Goal: Go to known website: Go to known website

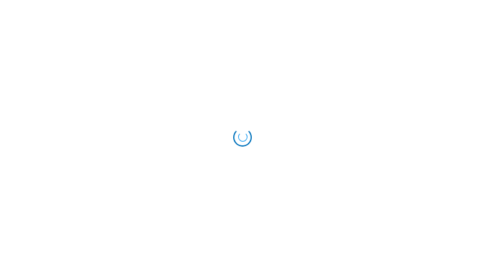
click at [242, 137] on div "Loading..." at bounding box center [242, 137] width 19 height 19
click at [243, 138] on div "Loading..." at bounding box center [242, 137] width 19 height 19
click at [242, 137] on div "Loading..." at bounding box center [242, 137] width 19 height 19
click at [245, 140] on div "Loading..." at bounding box center [242, 137] width 19 height 19
